Goal: Check status: Check status

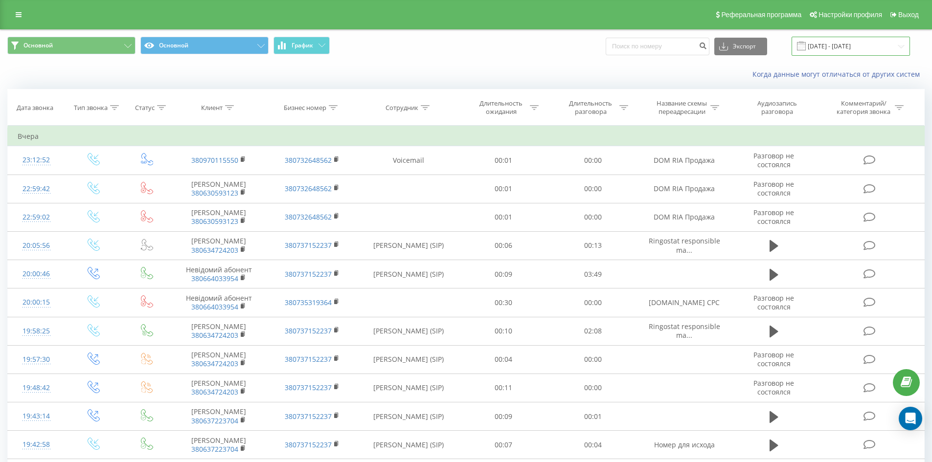
click at [903, 46] on input "[DATE] - [DATE]" at bounding box center [851, 46] width 118 height 19
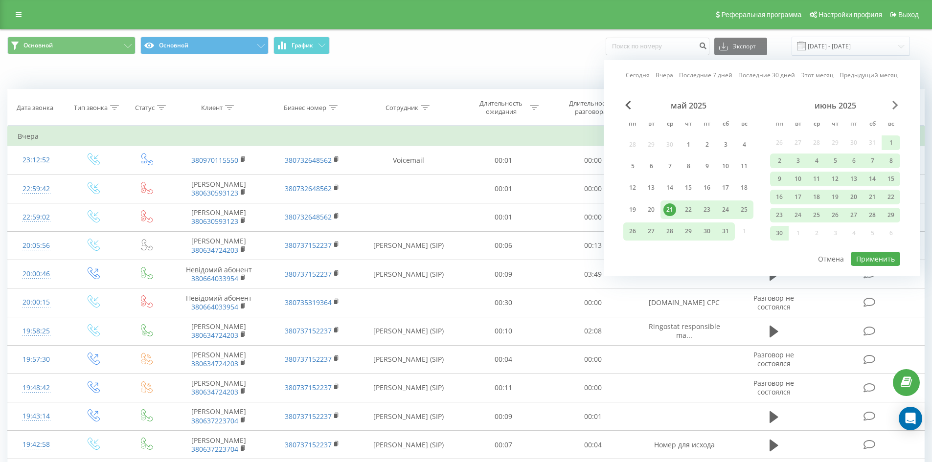
click at [894, 105] on span "Next Month" at bounding box center [896, 105] width 6 height 9
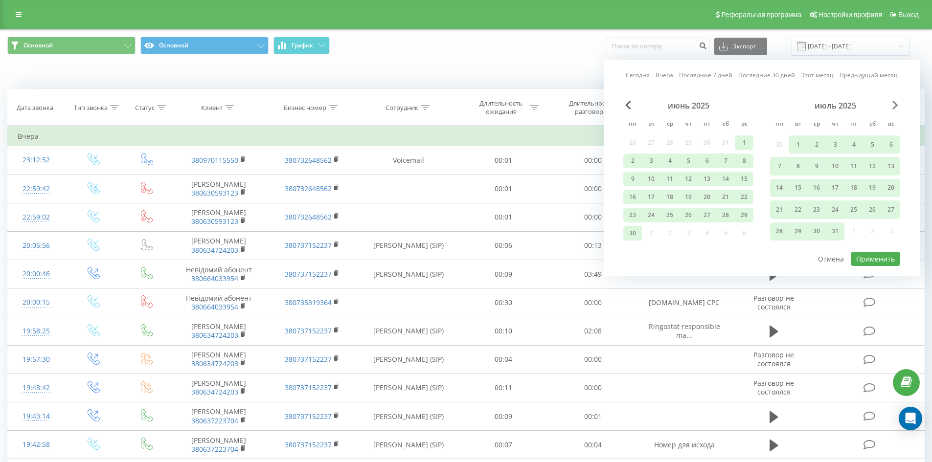
click at [894, 105] on span "Next Month" at bounding box center [896, 105] width 6 height 9
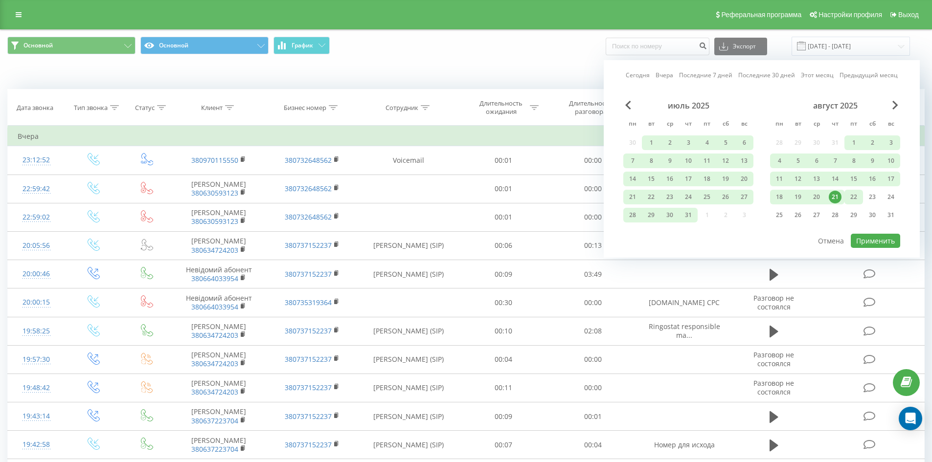
click at [861, 199] on div "22" at bounding box center [854, 197] width 19 height 15
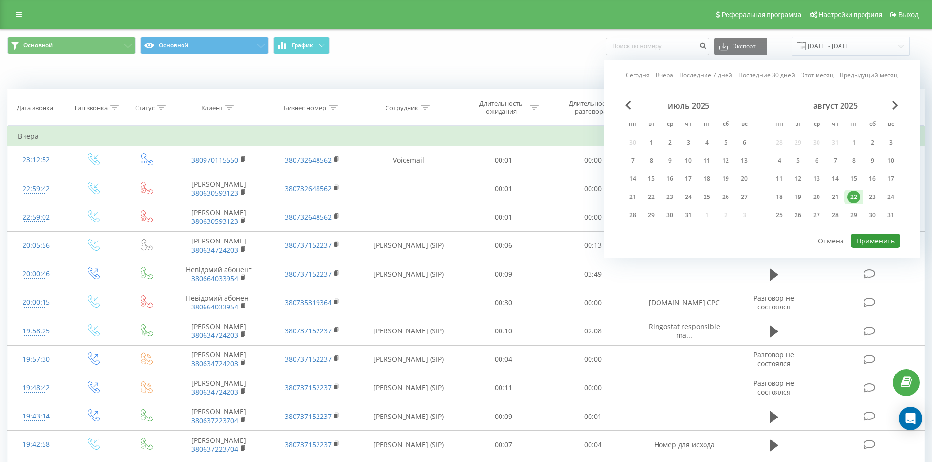
click at [885, 241] on button "Применить" at bounding box center [875, 241] width 49 height 14
type input "[DATE] - [DATE]"
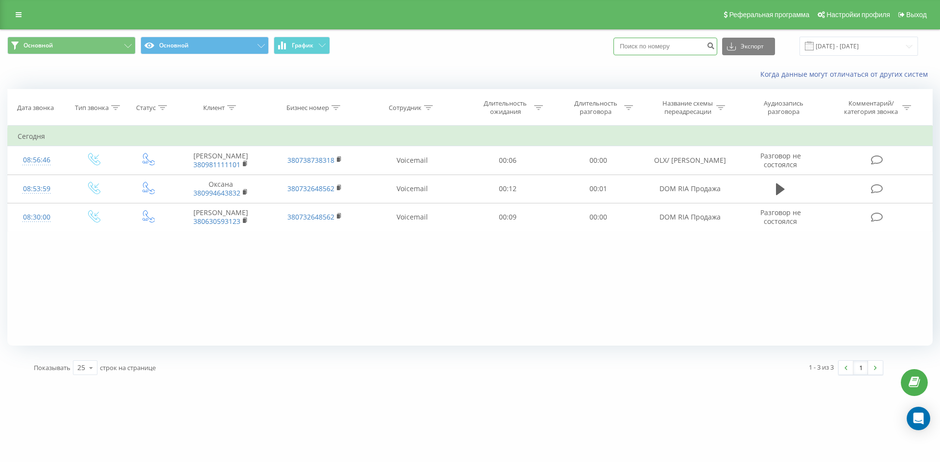
click at [651, 48] on input at bounding box center [665, 47] width 104 height 18
paste input "380630593123"
type input "380630593123"
